Goal: Information Seeking & Learning: Understand process/instructions

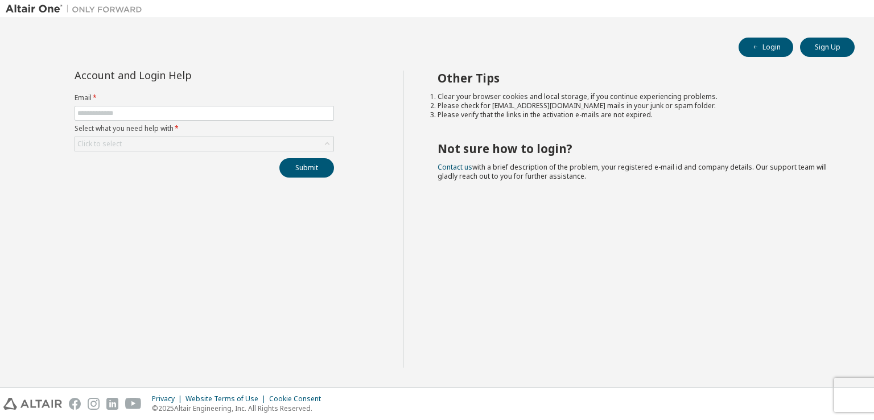
click at [520, 142] on h2 "Not sure how to login?" at bounding box center [636, 148] width 397 height 15
click at [662, 183] on div "Other Tips Clear your browser cookies and local storage, if you continue experi…" at bounding box center [636, 219] width 466 height 297
